Goal: Task Accomplishment & Management: Manage account settings

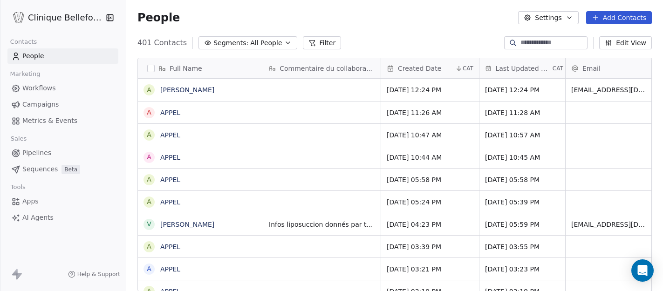
scroll to position [1, 0]
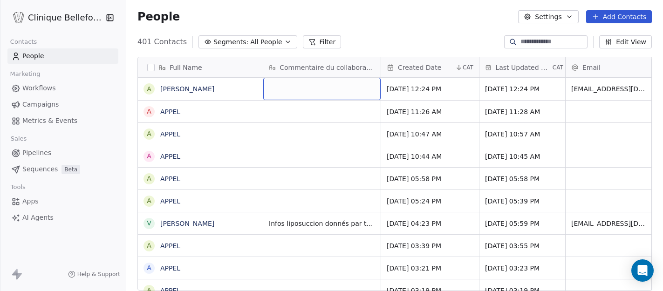
click at [287, 84] on div "grid" at bounding box center [321, 89] width 117 height 22
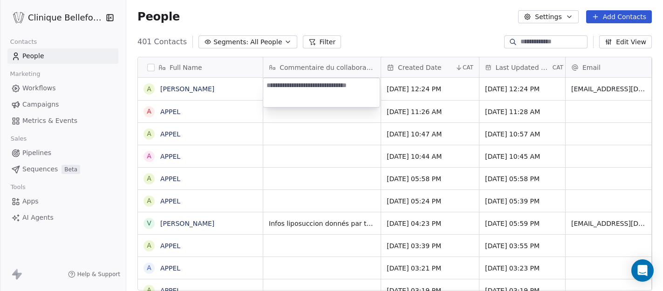
click at [290, 88] on textarea at bounding box center [321, 92] width 117 height 29
type textarea "**********"
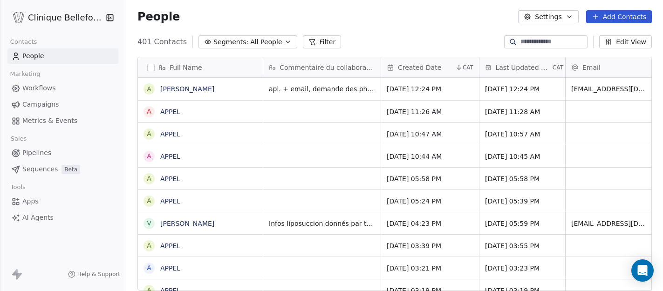
click at [327, 166] on html "Clinique Bellefontaine Contacts People Marketing Workflows Campaigns Metrics & …" at bounding box center [331, 145] width 663 height 291
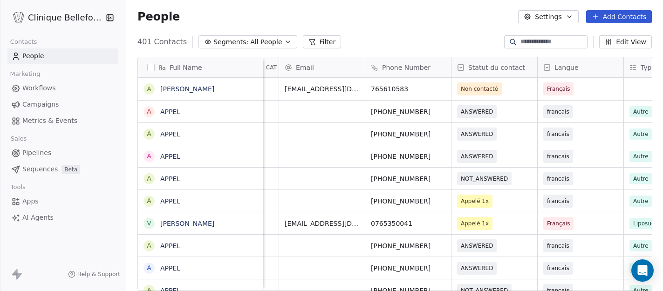
scroll to position [0, 292]
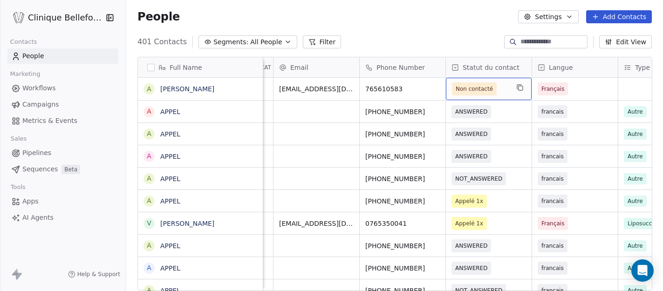
click at [520, 95] on div "Non contacté" at bounding box center [489, 89] width 86 height 22
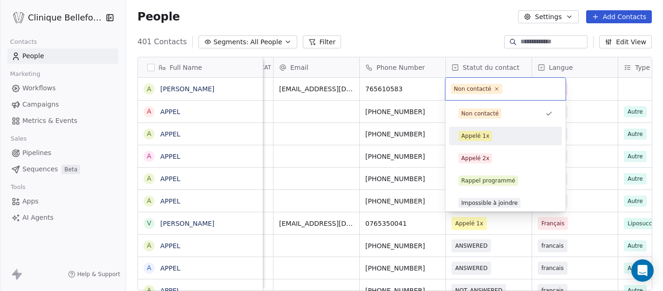
click at [483, 136] on div "Appelé 1x" at bounding box center [475, 136] width 28 height 8
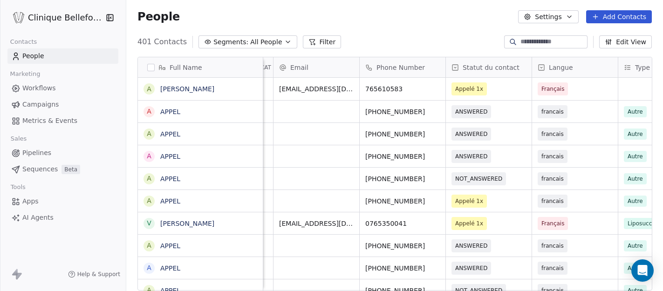
click at [661, 83] on div "Full Name A [PERSON_NAME] A APPEL A APPEL A APPEL A APPEL A APPEL V [PERSON_NAM…" at bounding box center [394, 177] width 537 height 256
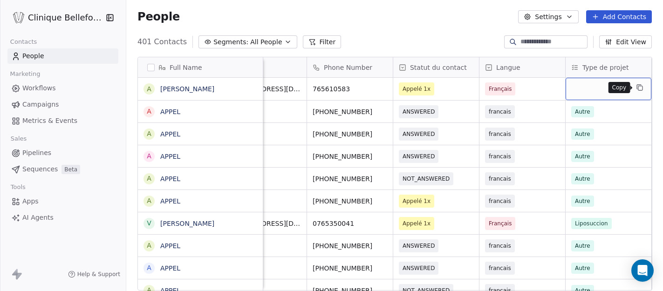
click at [639, 85] on icon "grid" at bounding box center [639, 87] width 4 height 4
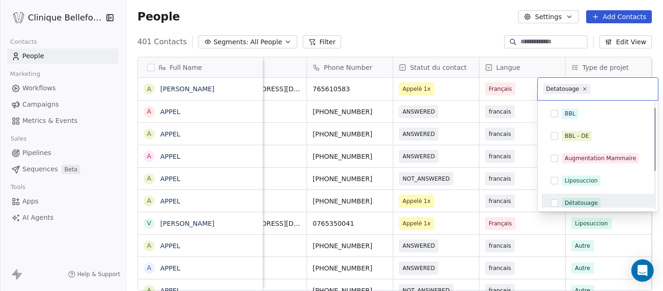
scroll to position [17, 0]
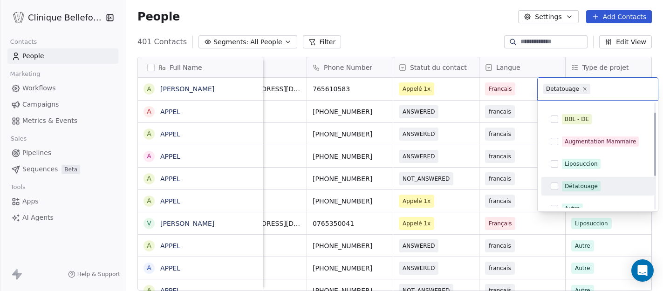
click at [581, 188] on div "Détatouage" at bounding box center [581, 186] width 33 height 8
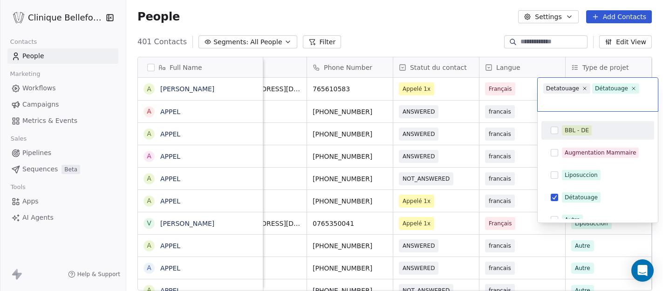
click at [524, 115] on html "Clinique Bellefontaine Contacts People Marketing Workflows Campaigns Metrics & …" at bounding box center [331, 145] width 663 height 291
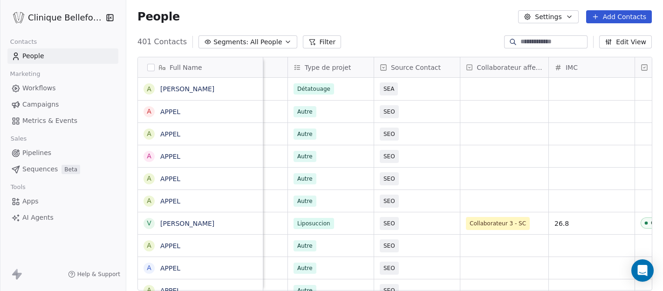
scroll to position [0, 628]
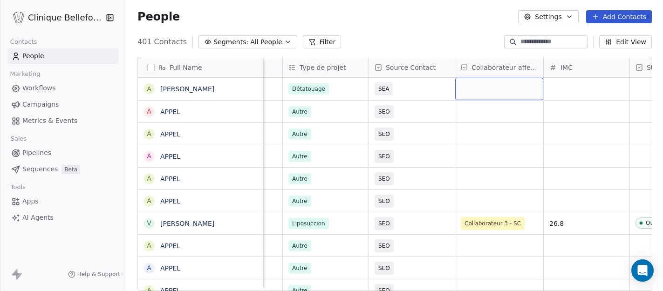
click at [513, 88] on div "grid" at bounding box center [499, 89] width 88 height 22
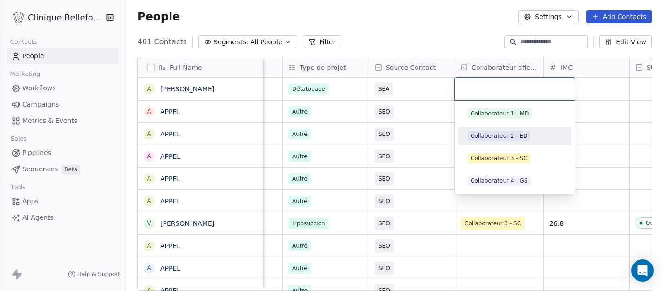
click at [513, 139] on div "Collaborateur 2 - ED" at bounding box center [499, 136] width 57 height 8
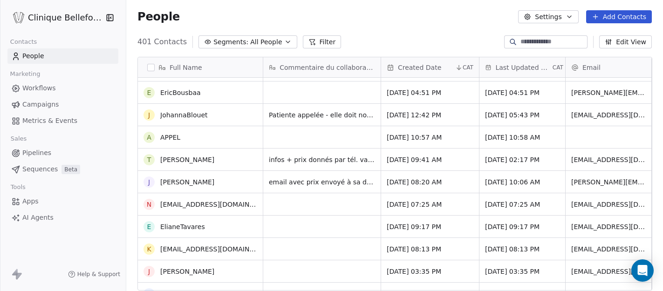
scroll to position [0, 0]
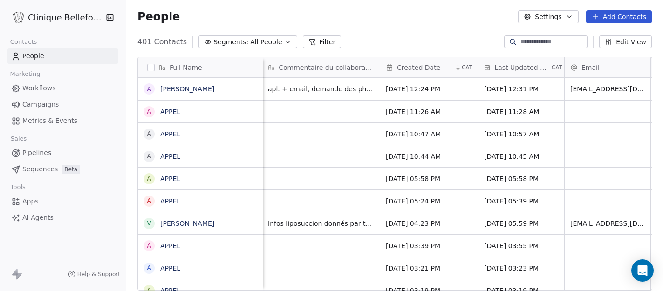
click at [544, 38] on input at bounding box center [553, 41] width 65 height 9
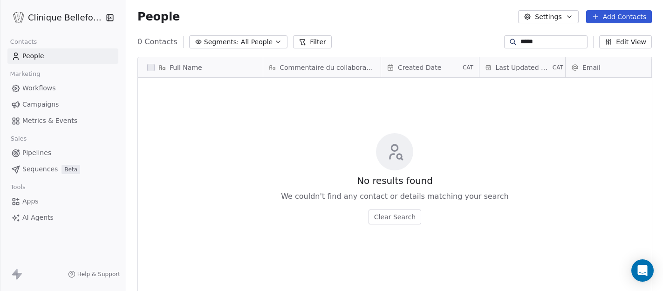
type input "*****"
click at [627, 12] on button "Add Contacts" at bounding box center [619, 16] width 66 height 13
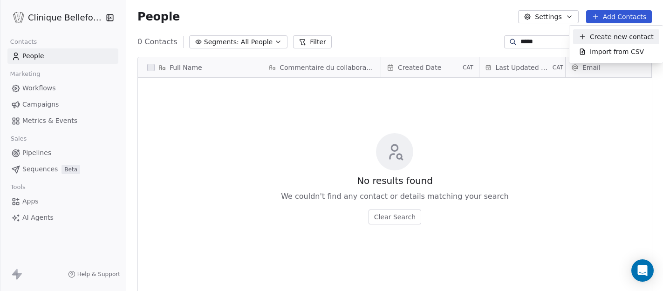
click at [618, 34] on span "Create new contact" at bounding box center [622, 37] width 64 height 10
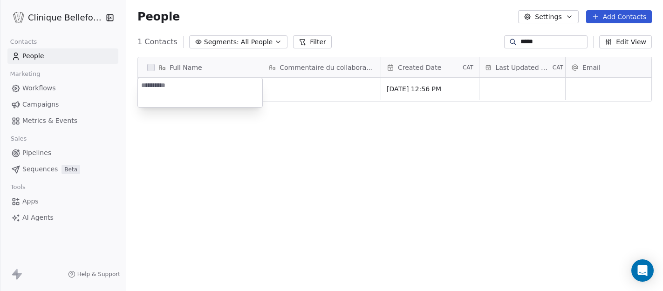
click at [187, 91] on textarea at bounding box center [200, 92] width 124 height 29
type textarea "**********"
click at [326, 87] on html "**********" at bounding box center [331, 145] width 663 height 291
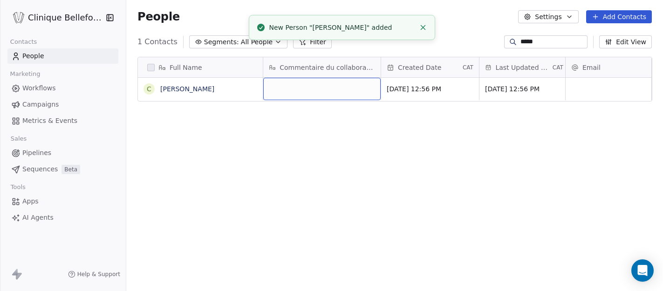
click at [326, 87] on div "grid" at bounding box center [321, 89] width 117 height 22
click at [301, 96] on div "grid" at bounding box center [321, 89] width 117 height 22
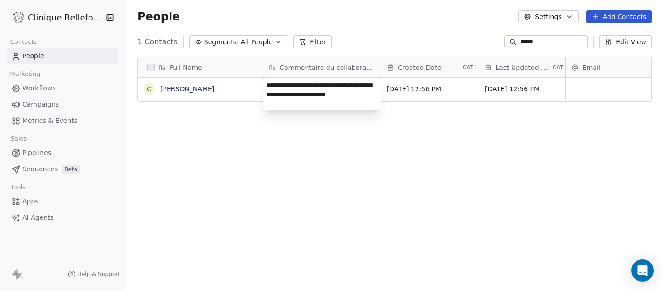
type textarea "**********"
click at [314, 129] on html "**********" at bounding box center [331, 145] width 663 height 291
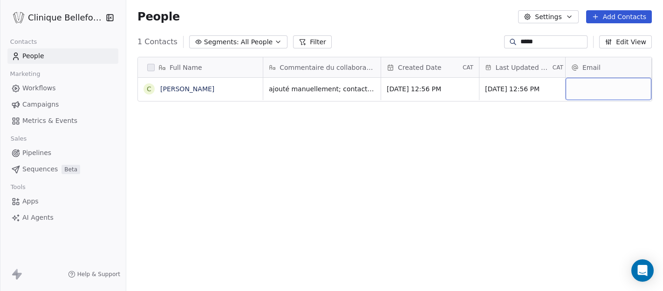
click at [602, 85] on div "grid" at bounding box center [609, 89] width 86 height 22
click at [588, 89] on input "email" at bounding box center [609, 89] width 82 height 19
type input "**********"
click at [550, 126] on html "**********" at bounding box center [331, 145] width 663 height 291
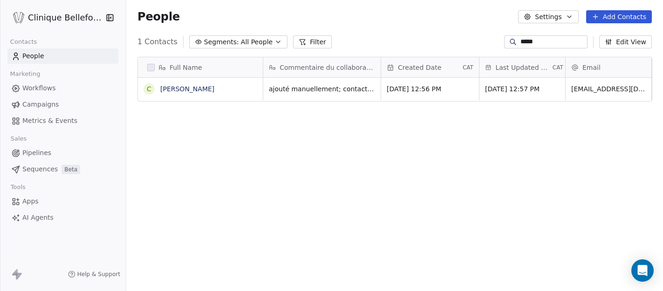
click at [537, 123] on div "Full Name C [PERSON_NAME] Commentaire du collaborateur Created Date CAT Last Up…" at bounding box center [394, 177] width 537 height 256
click at [43, 59] on span "People" at bounding box center [33, 56] width 22 height 10
click at [41, 54] on span "People" at bounding box center [33, 56] width 22 height 10
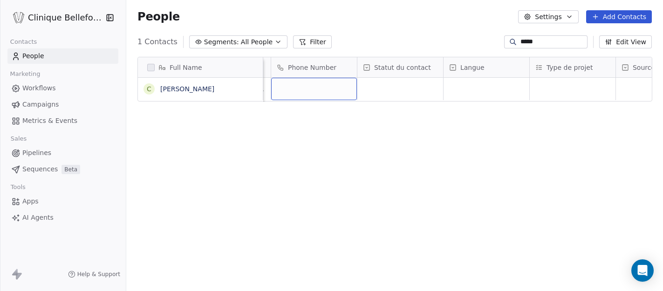
scroll to position [0, 400]
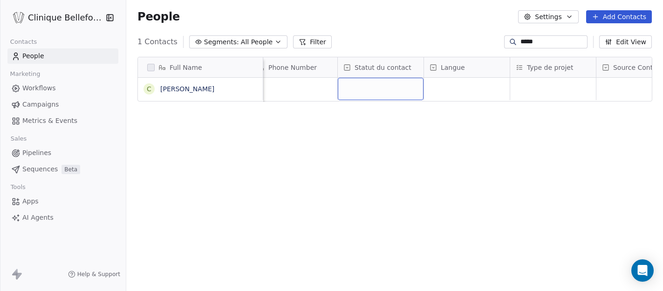
click at [409, 85] on div "grid" at bounding box center [381, 89] width 86 height 22
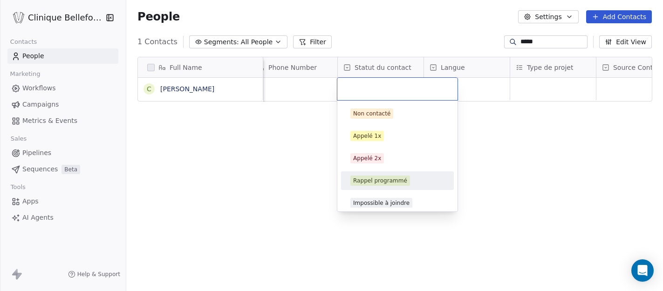
scroll to position [5, 0]
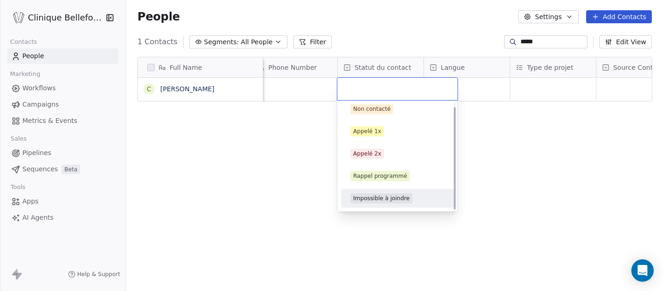
click at [378, 199] on div "Impossible à joindre" at bounding box center [381, 198] width 56 height 8
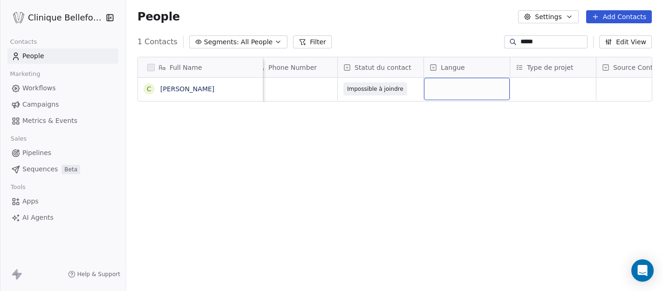
click at [472, 88] on div "grid" at bounding box center [467, 89] width 86 height 22
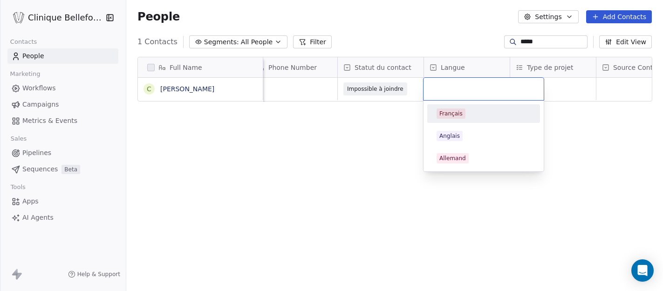
click at [460, 113] on div "Français" at bounding box center [451, 114] width 23 height 8
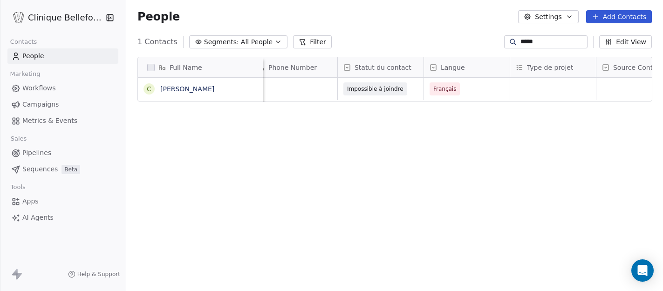
click at [573, 69] on div "Type de projet" at bounding box center [552, 67] width 73 height 9
click at [510, 139] on html "Clinique Bellefontaine Contacts People Marketing Workflows Campaigns Metrics & …" at bounding box center [331, 145] width 663 height 291
click at [533, 89] on div "grid" at bounding box center [553, 89] width 86 height 22
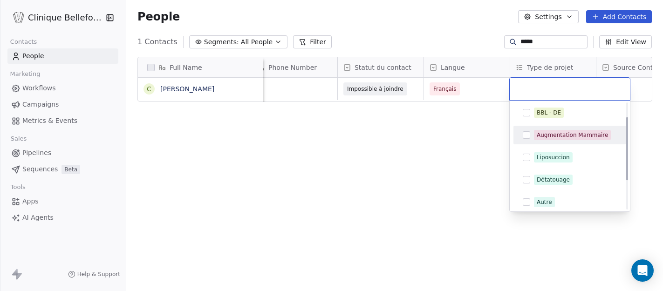
scroll to position [24, 0]
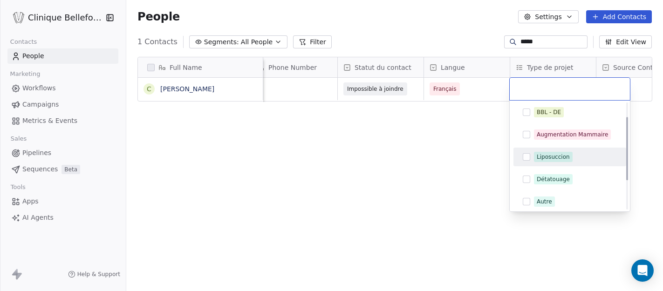
click at [552, 157] on div "Liposuccion" at bounding box center [553, 157] width 33 height 8
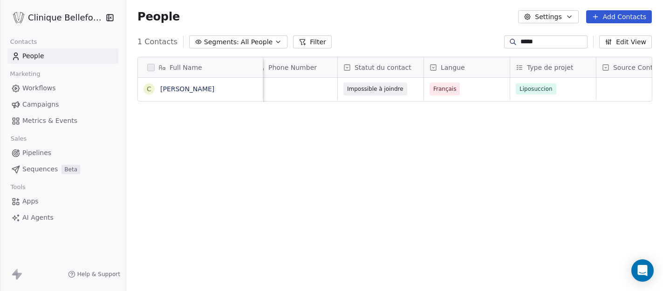
click at [640, 93] on html "Clinique Bellefontaine Contacts People Marketing Workflows Campaigns Metrics & …" at bounding box center [331, 145] width 663 height 291
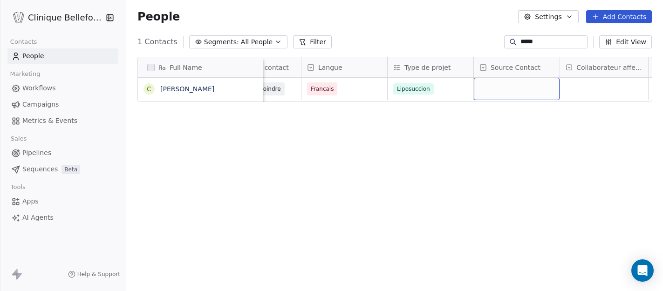
scroll to position [0, 525]
click at [509, 86] on div "grid" at bounding box center [515, 89] width 86 height 22
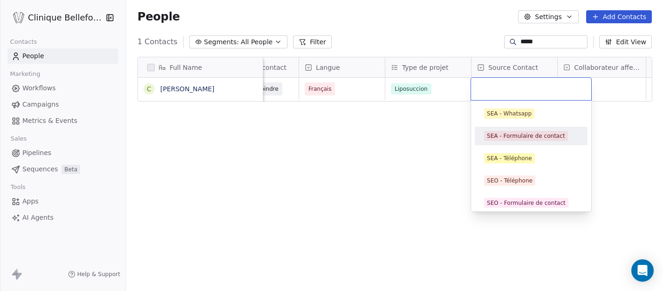
click at [523, 138] on div "SEA - Formulaire de contact" at bounding box center [526, 136] width 78 height 8
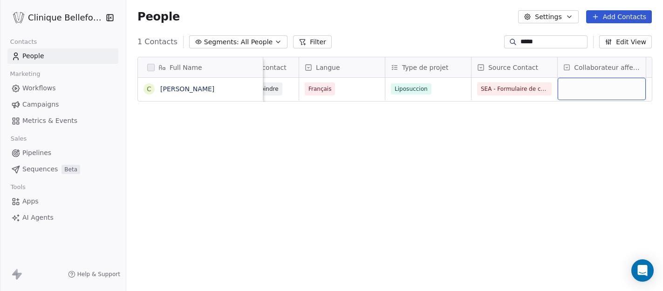
click at [608, 91] on div "grid" at bounding box center [602, 89] width 88 height 22
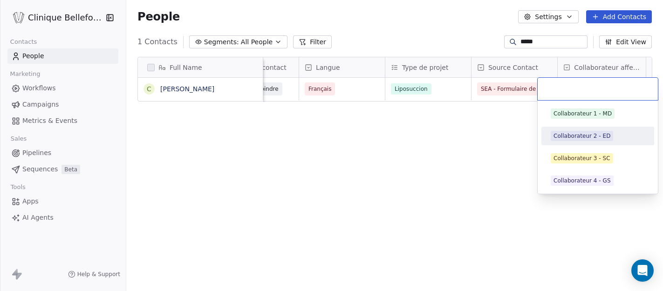
click at [584, 135] on div "Collaborateur 2 - ED" at bounding box center [582, 136] width 57 height 8
